Goal: Navigation & Orientation: Go to known website

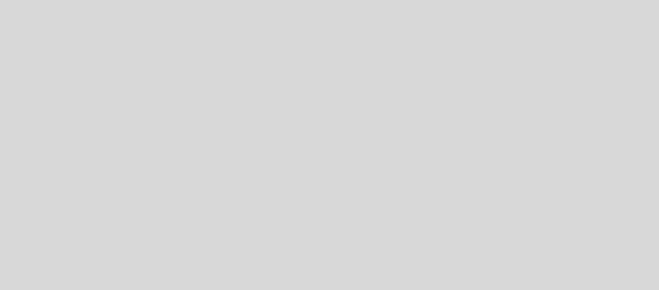
select select "es"
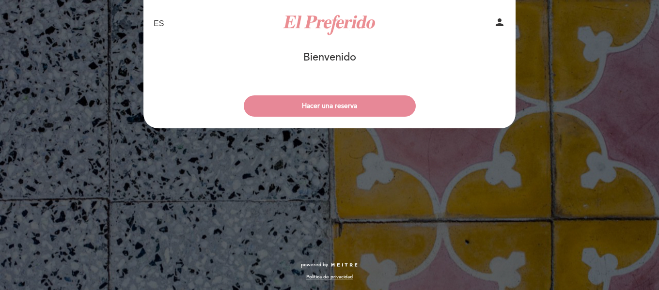
click at [575, 91] on div "EN ES PT El Preferido person [GEOGRAPHIC_DATA] [GEOGRAPHIC_DATA], Cambiar usuar…" at bounding box center [329, 145] width 659 height 290
click at [156, 21] on select "EN ES PT" at bounding box center [159, 23] width 11 height 11
click at [154, 18] on select "EN ES PT" at bounding box center [159, 23] width 11 height 11
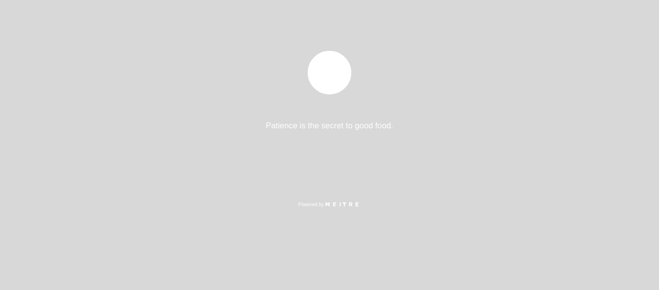
select select "es"
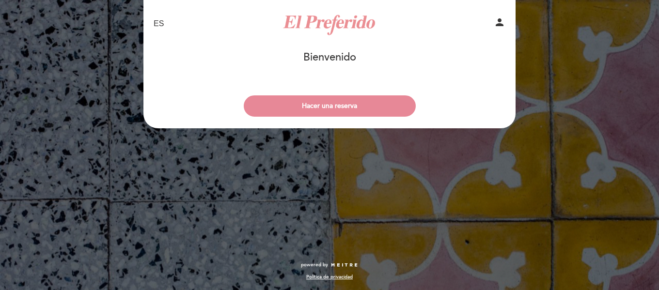
drag, startPoint x: 374, startPoint y: 203, endPoint x: 600, endPoint y: 220, distance: 227.4
click at [600, 220] on div "EN ES PT El Preferido person [GEOGRAPHIC_DATA] [GEOGRAPHIC_DATA], Cambiar usuar…" at bounding box center [329, 145] width 659 height 290
